Goal: Task Accomplishment & Management: Use online tool/utility

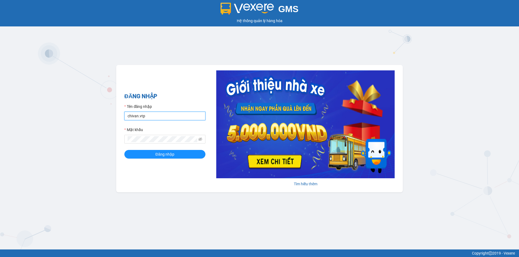
click at [157, 114] on input "chivan.vtp" at bounding box center [164, 116] width 81 height 9
type input "hung.vtp"
click at [124, 150] on button "Đăng nhập" at bounding box center [164, 154] width 81 height 9
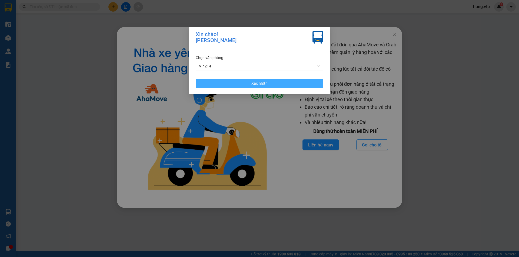
click at [288, 84] on button "Xác nhận" at bounding box center [260, 83] width 128 height 9
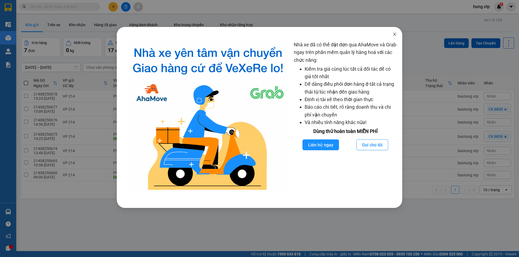
click at [396, 33] on icon "close" at bounding box center [394, 34] width 4 height 4
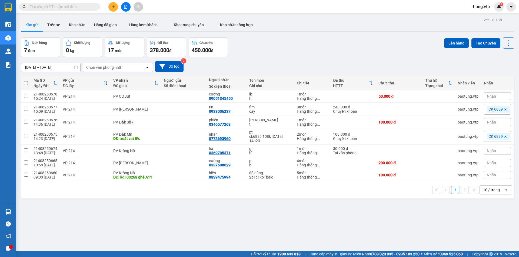
drag, startPoint x: 338, startPoint y: 22, endPoint x: 298, endPoint y: 25, distance: 40.1
click at [335, 22] on div "Kho gửi Trên xe Kho nhận Hàng đã giao Hàng kèm khách Kho trung chuyển Kho nhận …" at bounding box center [267, 25] width 493 height 14
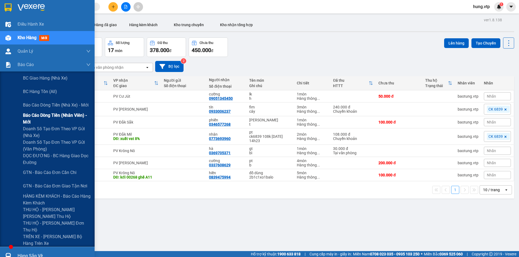
click at [50, 117] on span "Báo cáo dòng tiền (nhân viên) - mới" at bounding box center [57, 119] width 68 height 14
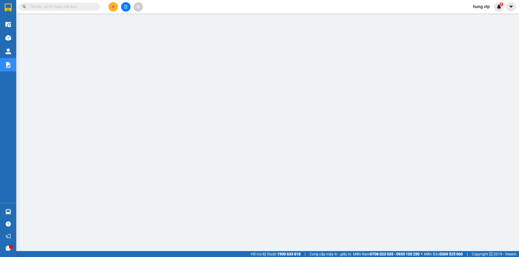
click at [61, 7] on input "text" at bounding box center [62, 7] width 64 height 6
paste input "0369677400"
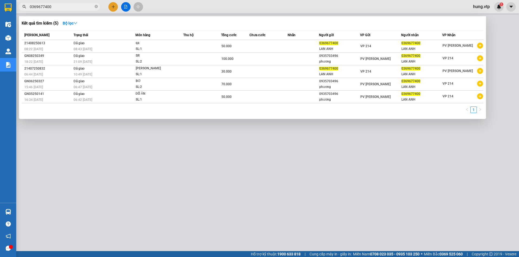
click at [65, 4] on input "0369677400" at bounding box center [62, 7] width 64 height 6
type input "0369677400"
